Goal: Book appointment/travel/reservation

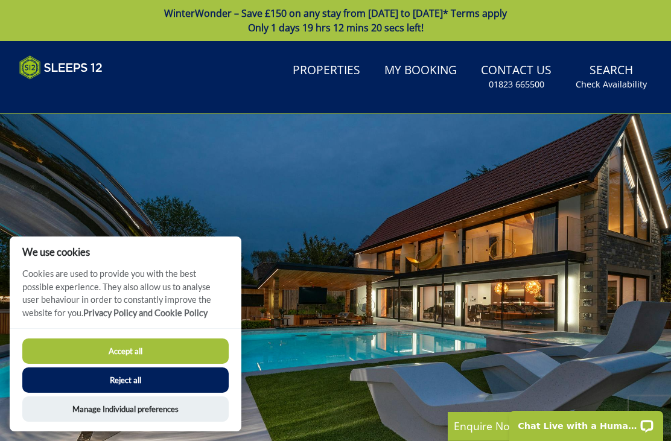
click at [183, 356] on button "Accept all" at bounding box center [125, 350] width 206 height 25
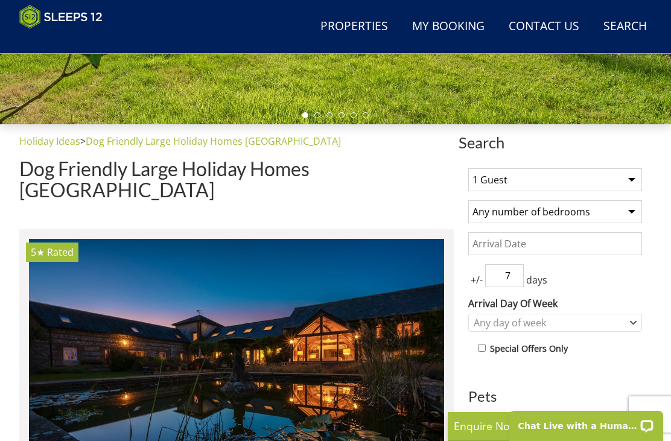
scroll to position [345, 0]
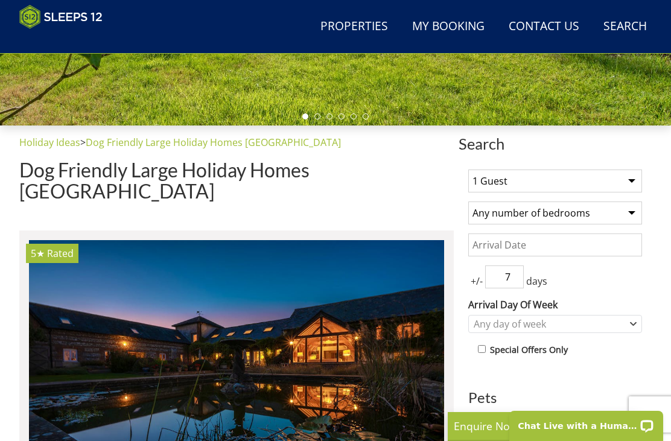
click at [640, 177] on select "1 Guest 2 Guests 3 Guests 4 Guests 5 Guests 6 Guests 7 Guests 8 Guests 9 Guests…" at bounding box center [555, 180] width 174 height 23
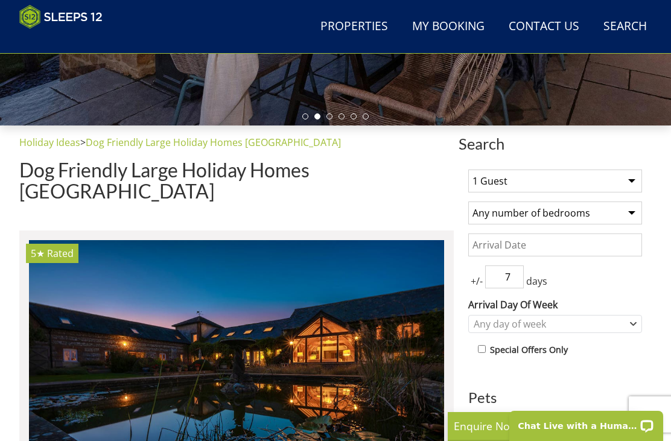
select select "12"
click at [625, 215] on select "Any number of bedrooms 1 Bedroom 2 Bedrooms 3 Bedrooms 4 Bedrooms 5 Bedrooms 6 …" at bounding box center [555, 212] width 174 height 23
select select "6"
click at [563, 244] on input "Date" at bounding box center [555, 244] width 174 height 23
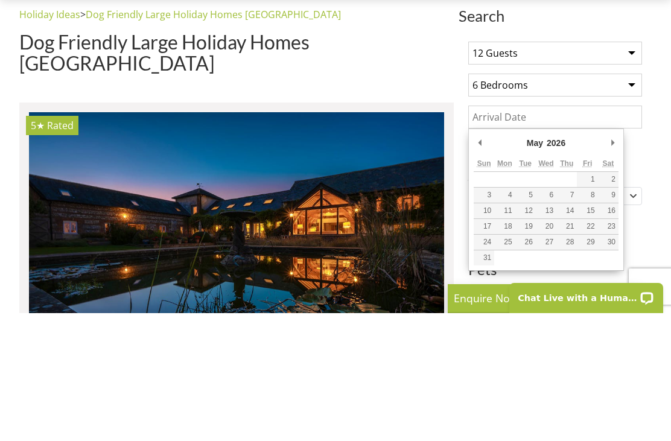
type input "01/05/2026"
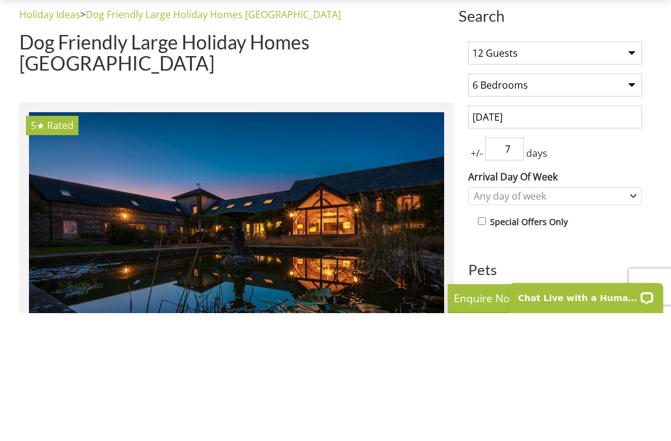
scroll to position [473, 0]
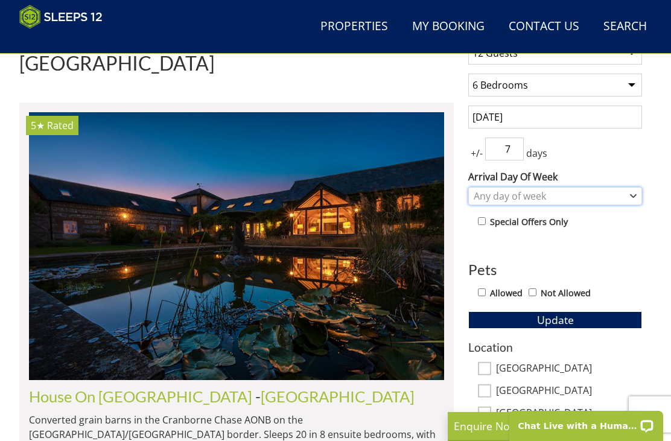
click at [633, 194] on icon "Combobox" at bounding box center [633, 195] width 7 height 7
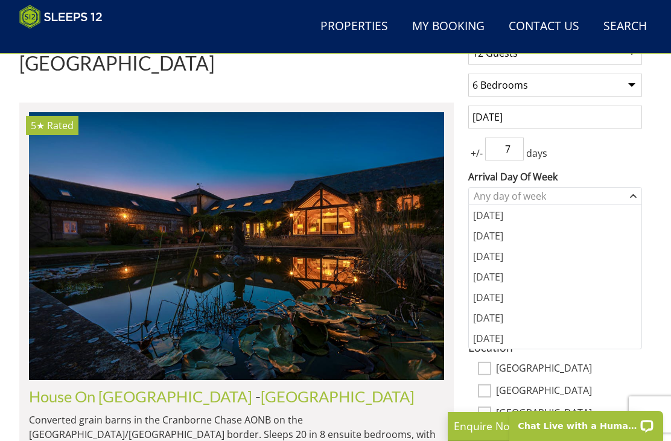
click at [498, 302] on div "[DATE]" at bounding box center [555, 297] width 172 height 21
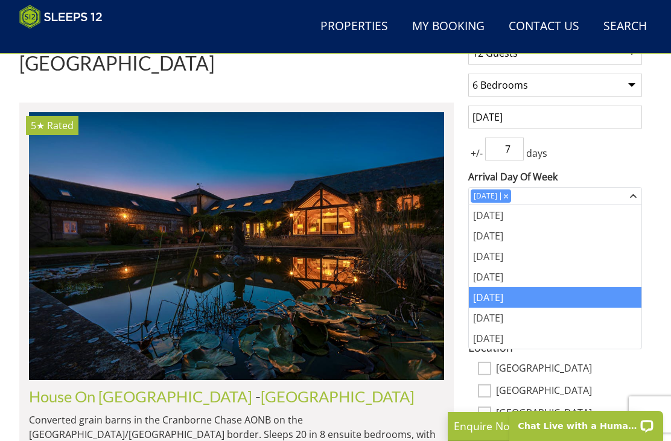
click at [517, 148] on input "7" at bounding box center [504, 148] width 39 height 23
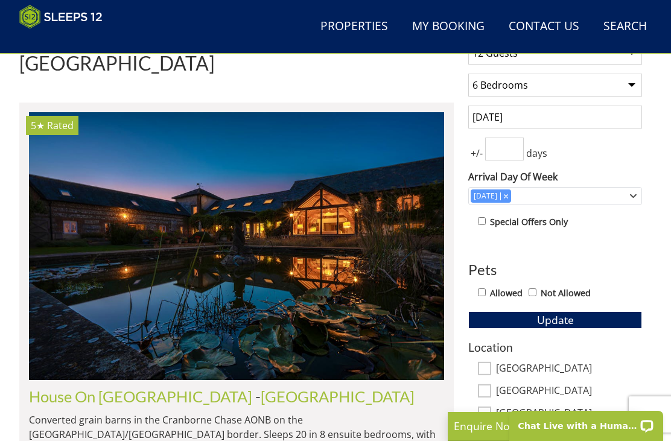
type input "3"
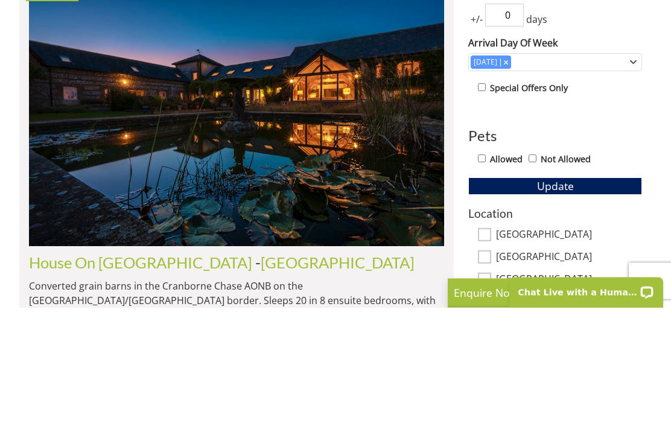
type input "0"
click at [485, 288] on input "Allowed" at bounding box center [482, 292] width 8 height 8
checkbox input "true"
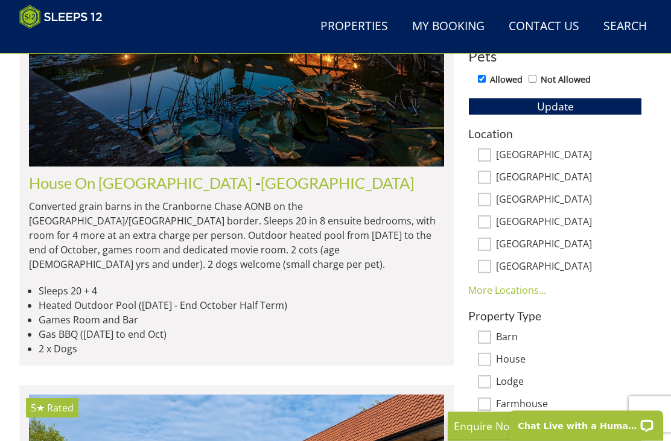
scroll to position [686, 0]
click at [517, 288] on link "More Locations..." at bounding box center [507, 289] width 78 height 13
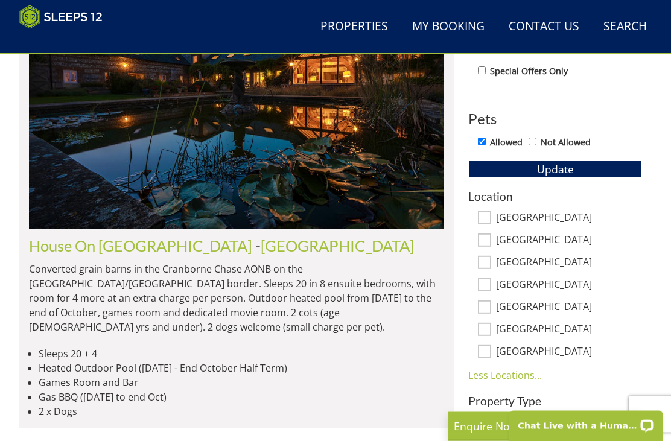
scroll to position [624, 0]
click at [555, 284] on label "[GEOGRAPHIC_DATA]" at bounding box center [569, 285] width 146 height 13
click at [491, 284] on input "[GEOGRAPHIC_DATA]" at bounding box center [484, 284] width 13 height 13
checkbox input "true"
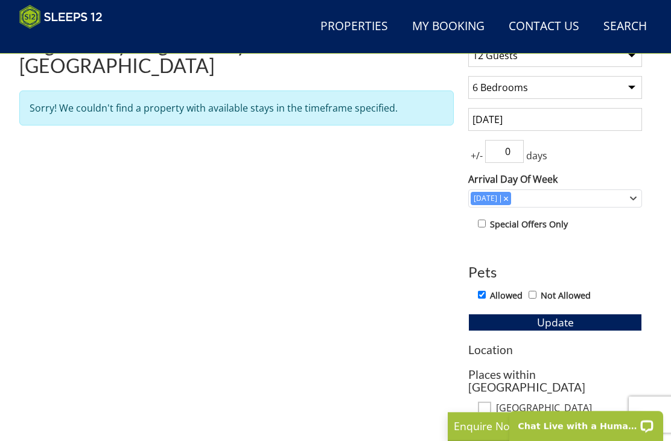
scroll to position [446, 0]
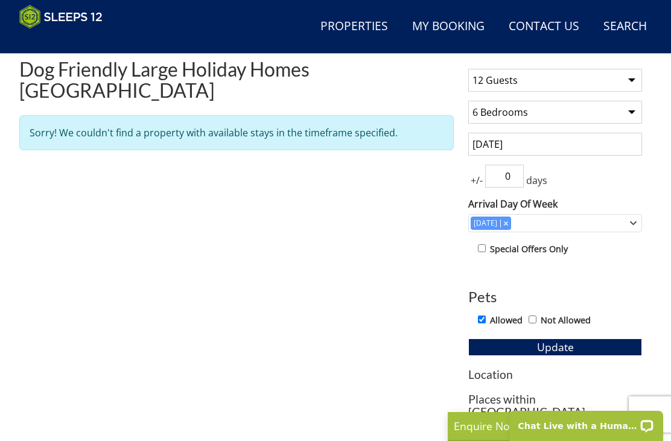
click at [592, 344] on button "Update" at bounding box center [555, 346] width 174 height 17
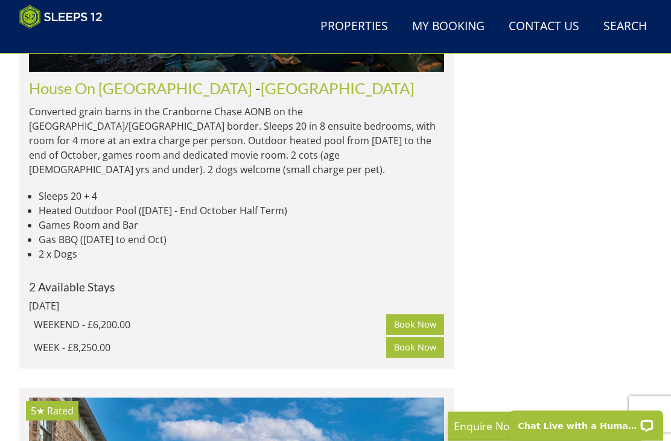
scroll to position [3244, 0]
